Goal: Task Accomplishment & Management: Complete application form

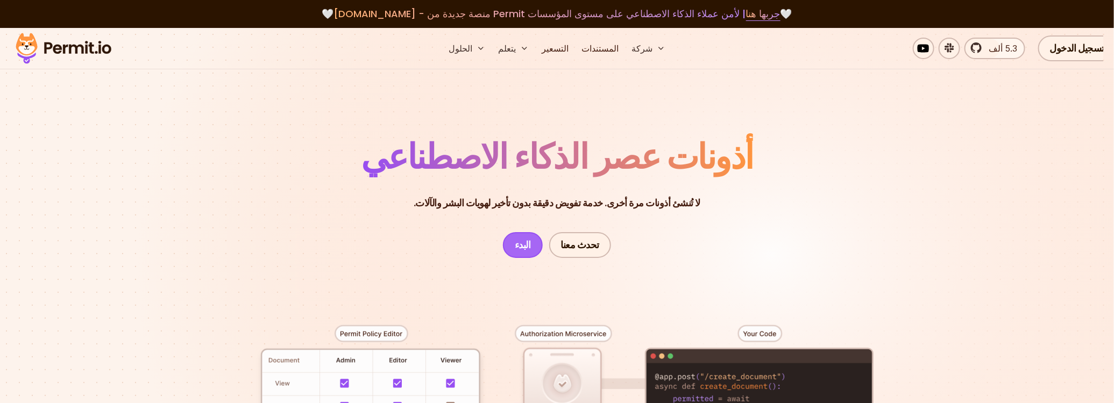
click at [525, 244] on font "البدء" at bounding box center [523, 244] width 16 height 13
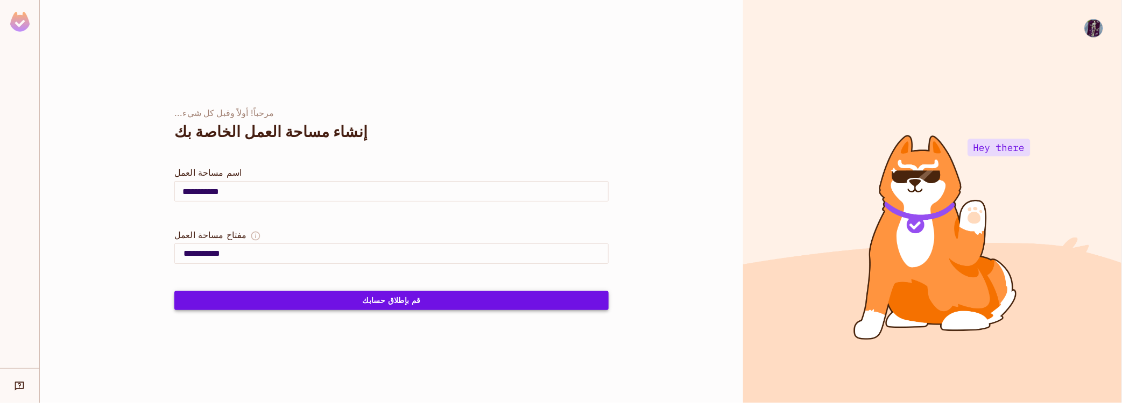
click at [412, 301] on font "قم بإطلاق حسابك" at bounding box center [391, 300] width 59 height 9
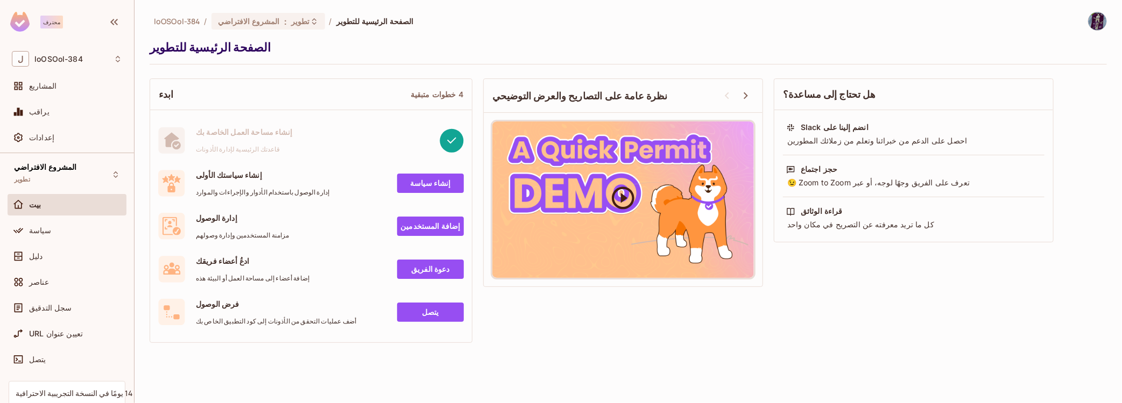
click at [621, 194] on icon at bounding box center [623, 198] width 23 height 23
